Goal: Transaction & Acquisition: Purchase product/service

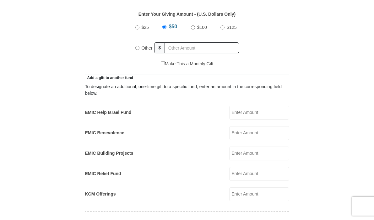
scroll to position [286, 0]
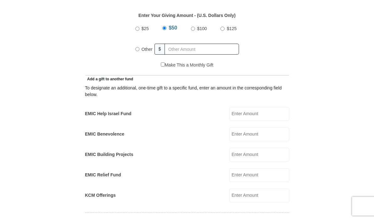
click at [137, 50] on input "Other" at bounding box center [137, 49] width 4 height 4
radio input "true"
click at [180, 54] on input "text" at bounding box center [203, 49] width 72 height 11
type input "500.00"
click at [264, 114] on input "EMIC Help Israel Fund" at bounding box center [259, 114] width 60 height 14
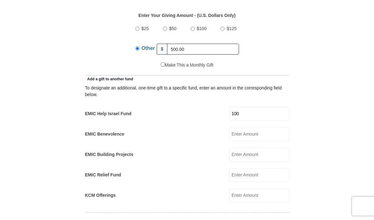
type input "100"
click at [245, 176] on input "EMIC Relief Fund" at bounding box center [259, 175] width 60 height 14
type input "100"
click at [196, 160] on div "EMIC Building Projects EMIC Building Projects Amount must be a valid number Mak…" at bounding box center [187, 155] width 204 height 14
drag, startPoint x: 255, startPoint y: 113, endPoint x: 239, endPoint y: 111, distance: 16.1
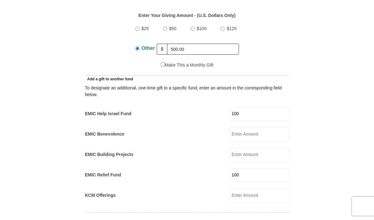
click at [239, 111] on input "100" at bounding box center [259, 114] width 60 height 14
type input "1"
type input "50"
drag, startPoint x: 237, startPoint y: 178, endPoint x: 229, endPoint y: 179, distance: 7.2
click at [230, 178] on div "EMIC Relief Fund 100 EMIC Relief Fund Amount must be a valid number Make This a…" at bounding box center [187, 175] width 204 height 14
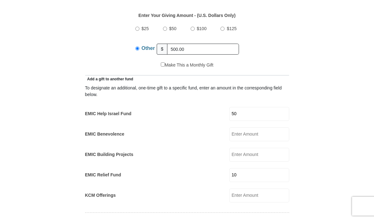
type input "1"
type input "50.00"
click at [249, 115] on input "50" at bounding box center [259, 114] width 60 height 14
type input "50.00"
click at [317, 134] on form "[GEOGRAPHIC_DATA][DEMOGRAPHIC_DATA] Online Giving Because of gifts like yours, …" at bounding box center [187, 200] width 295 height 923
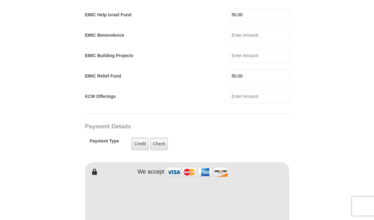
scroll to position [386, 0]
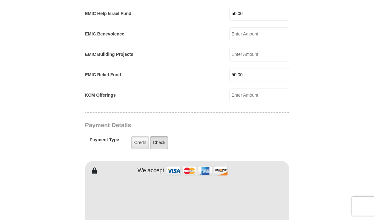
click at [159, 145] on label "Check" at bounding box center [159, 142] width 18 height 13
click at [0, 0] on input "Check" at bounding box center [0, 0] width 0 height 0
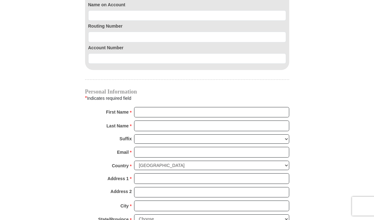
scroll to position [614, 0]
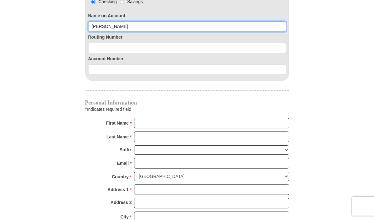
type input "[PERSON_NAME]"
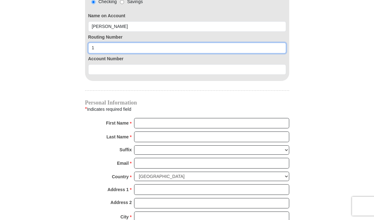
type input "104000058"
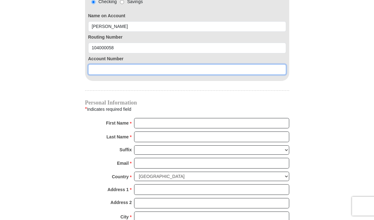
click at [100, 69] on input at bounding box center [187, 69] width 198 height 11
type input "1157265896"
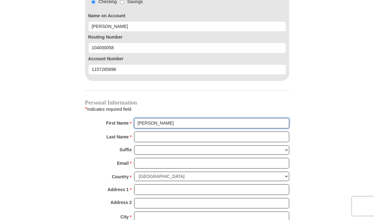
type input "[PERSON_NAME]"
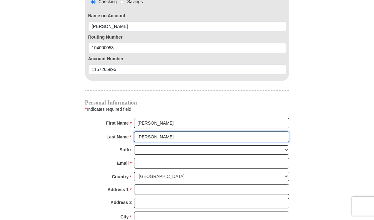
type input "[PERSON_NAME]"
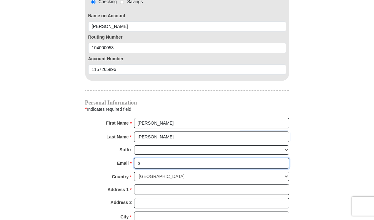
type input "ba"
type input "[EMAIL_ADDRESS][PERSON_NAME][DOMAIN_NAME]"
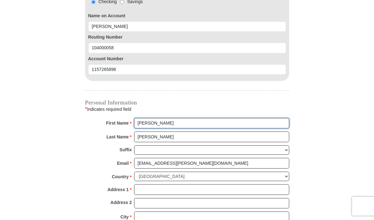
click at [177, 126] on input "[PERSON_NAME]" at bounding box center [211, 123] width 155 height 11
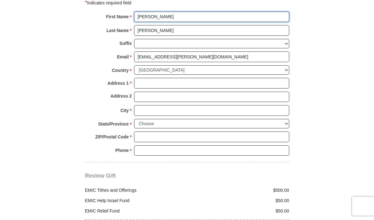
scroll to position [722, 0]
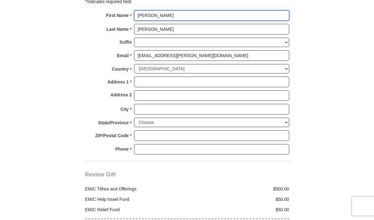
type input "[PERSON_NAME]"
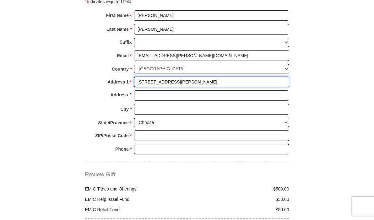
type input "[STREET_ADDRESS][PERSON_NAME]"
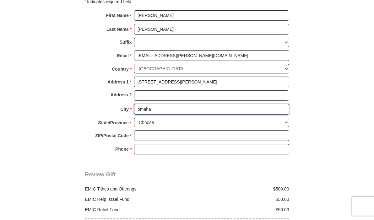
type input "omaha"
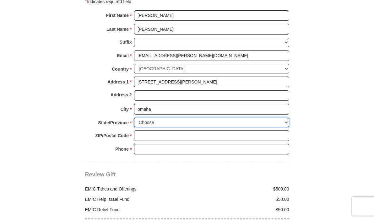
select select "NE"
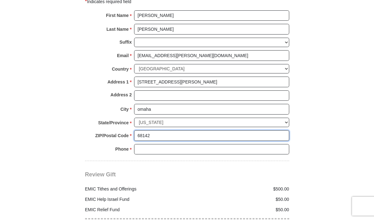
type input "68142"
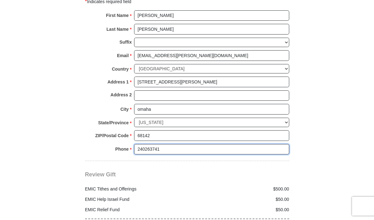
type input "2402637419"
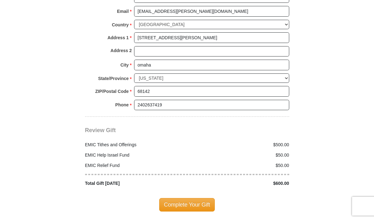
scroll to position [768, 0]
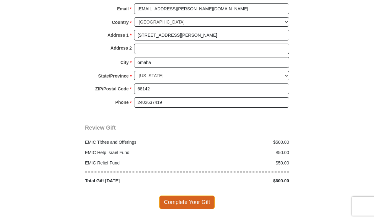
click at [172, 196] on span "Complete Your Gift" at bounding box center [187, 202] width 56 height 13
